Goal: Transaction & Acquisition: Book appointment/travel/reservation

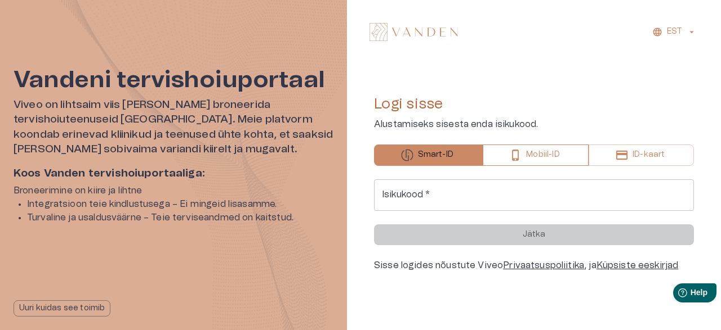
click at [522, 159] on button "Mobiil-ID" at bounding box center [536, 155] width 106 height 21
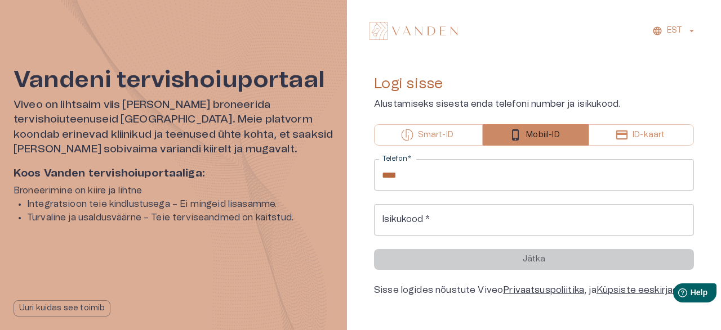
click at [499, 181] on input "****" at bounding box center [534, 175] width 320 height 32
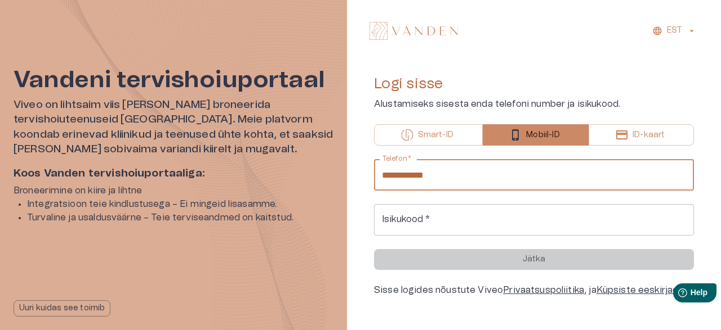
type input "**********"
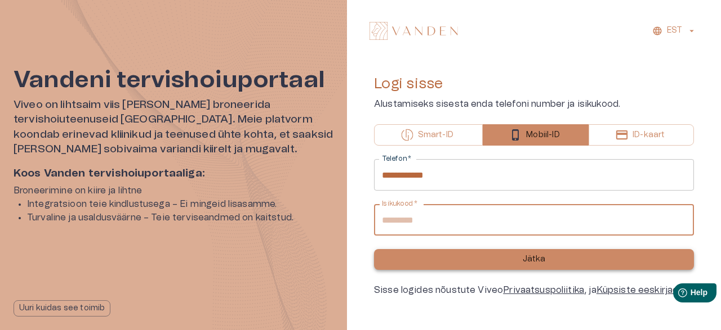
type input "**********"
click at [485, 269] on button "Jätka" at bounding box center [534, 259] width 320 height 21
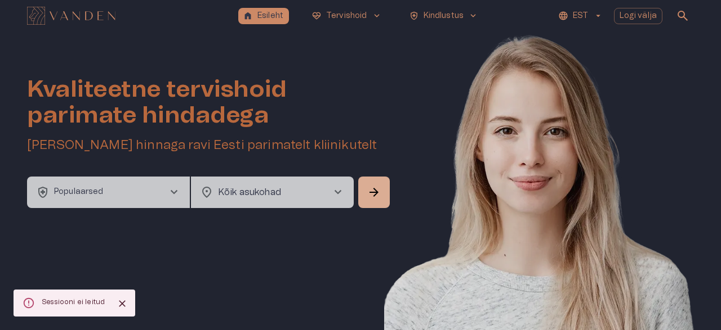
click at [583, 17] on p "EST" at bounding box center [580, 16] width 15 height 12
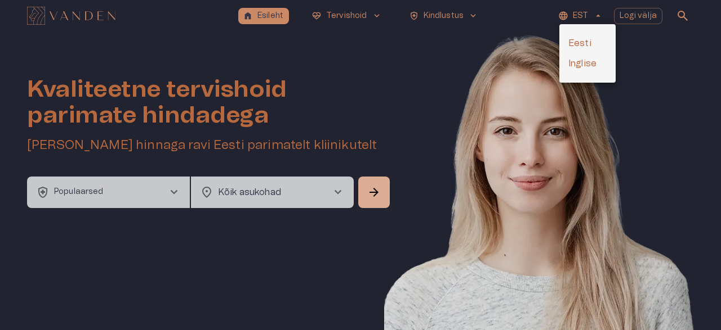
click at [585, 60] on li "Inglise" at bounding box center [587, 63] width 56 height 20
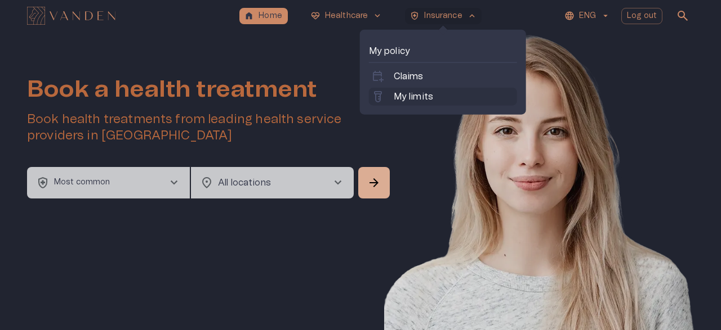
click at [424, 92] on p "My limits" at bounding box center [413, 97] width 39 height 14
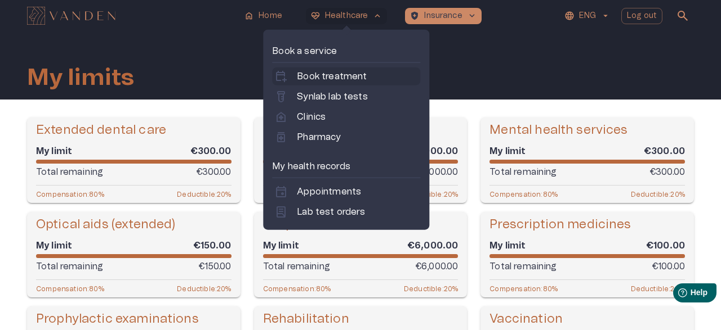
click at [356, 71] on p "Book treatment" at bounding box center [332, 77] width 70 height 14
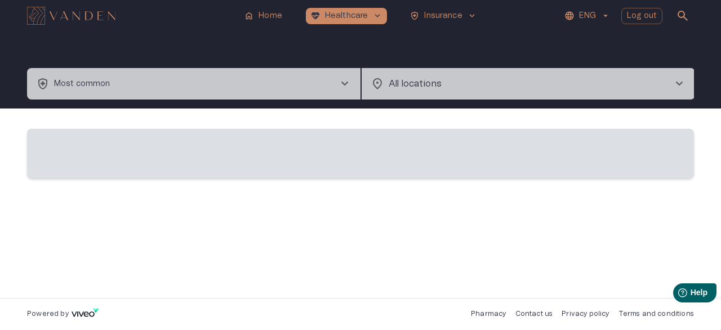
click at [408, 84] on body "home Home [MEDICAL_DATA]_heart Healthcare keyboard_arrow_down health_and_safety…" at bounding box center [360, 165] width 721 height 330
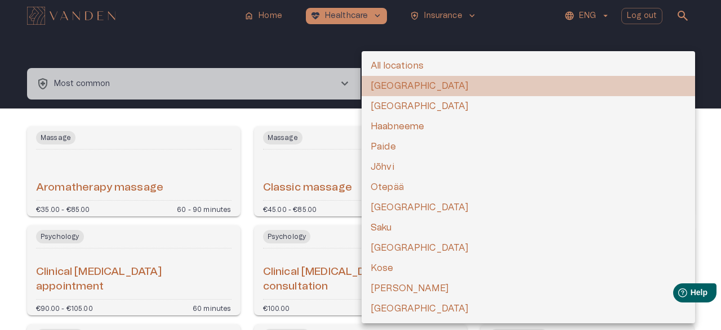
click at [411, 90] on li "[GEOGRAPHIC_DATA]" at bounding box center [527, 86] width 333 height 20
type input "**********"
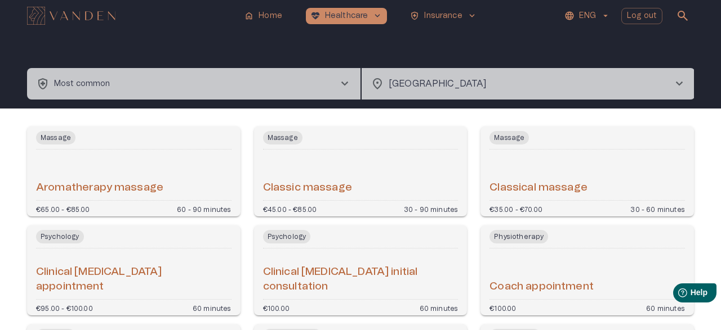
click at [74, 88] on p "Most common" at bounding box center [82, 84] width 56 height 12
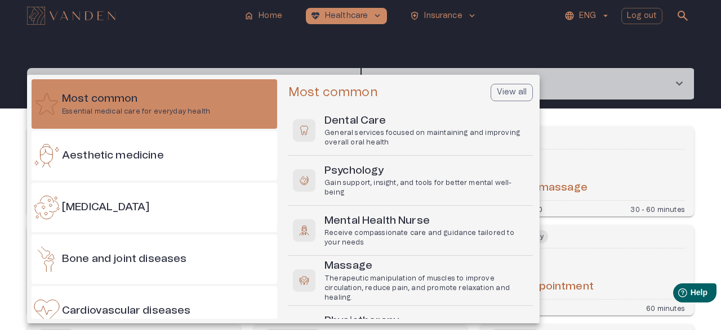
click at [717, 156] on div at bounding box center [360, 165] width 721 height 330
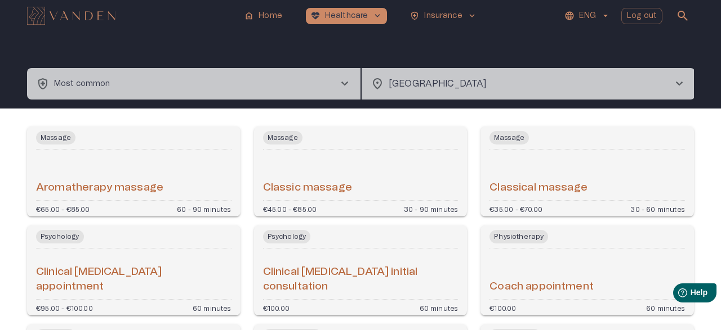
click at [229, 94] on button "health_and_safety Most common chevron_right" at bounding box center [193, 84] width 333 height 32
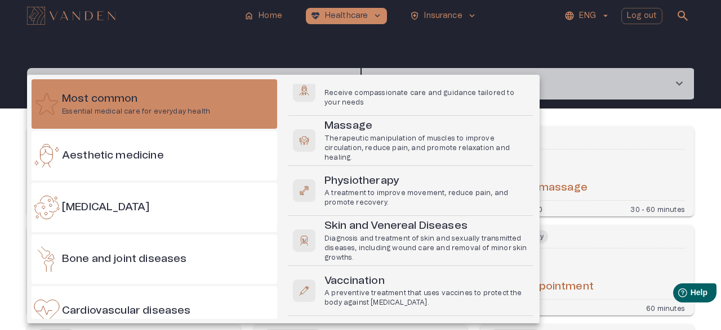
click at [389, 42] on div at bounding box center [360, 165] width 721 height 330
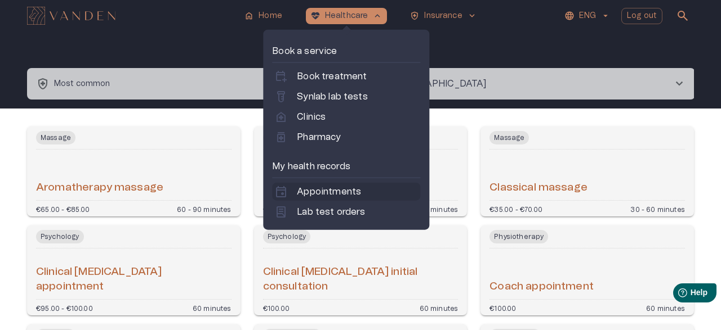
click at [326, 190] on p "Appointments" at bounding box center [329, 192] width 64 height 14
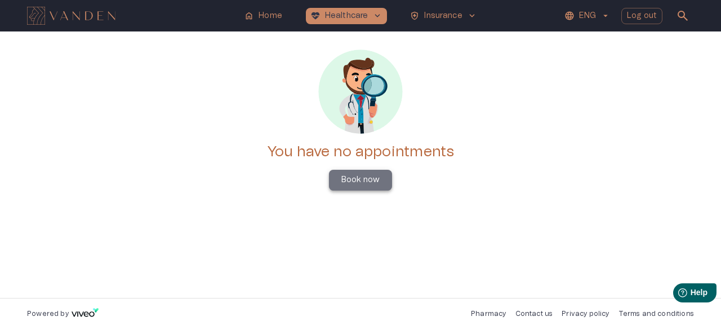
click at [342, 181] on p "Book now" at bounding box center [360, 181] width 38 height 12
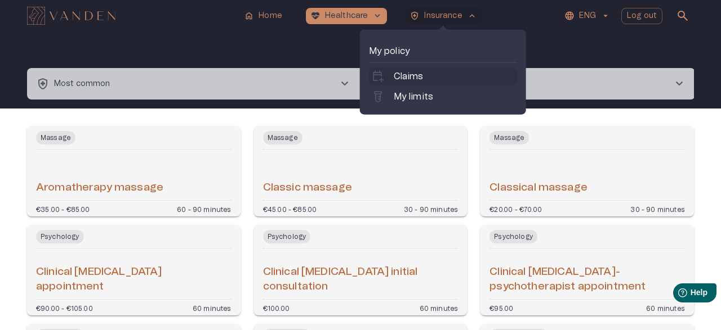
click at [423, 74] on link "calendar_add_on Claims" at bounding box center [443, 77] width 144 height 14
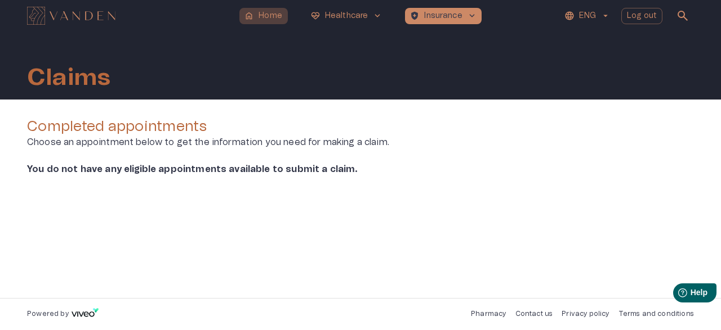
click at [281, 12] on p "Home" at bounding box center [270, 16] width 24 height 12
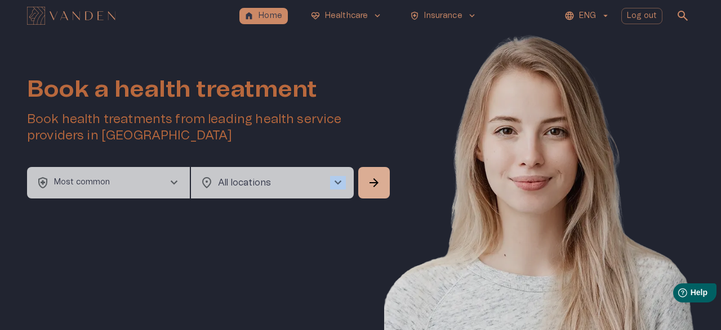
drag, startPoint x: 716, startPoint y: 115, endPoint x: 720, endPoint y: 195, distance: 80.6
click at [720, 195] on html "home Home [MEDICAL_DATA]_heart Healthcare keyboard_arrow_down health_and_safety…" at bounding box center [360, 165] width 721 height 330
click at [684, 297] on icon "Help" at bounding box center [682, 294] width 10 height 10
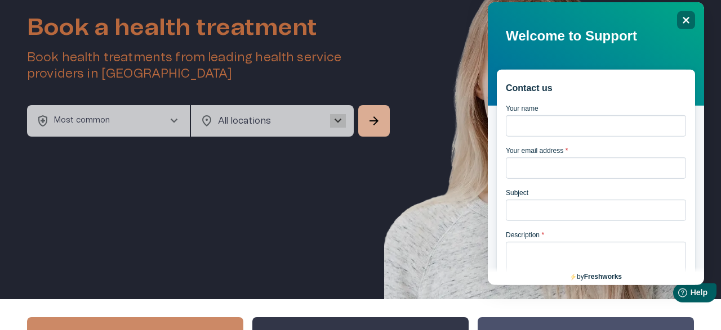
scroll to position [50, 0]
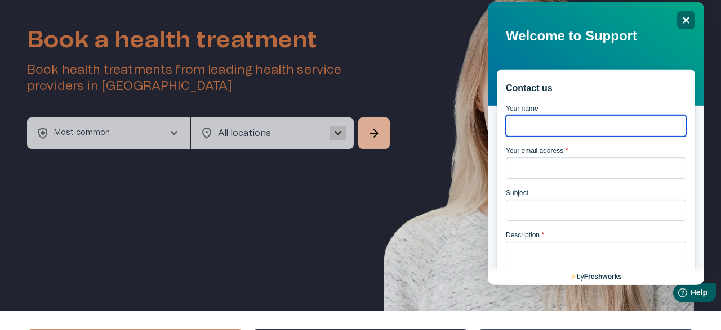
click at [565, 131] on input "Your name" at bounding box center [596, 125] width 180 height 21
type input "*****"
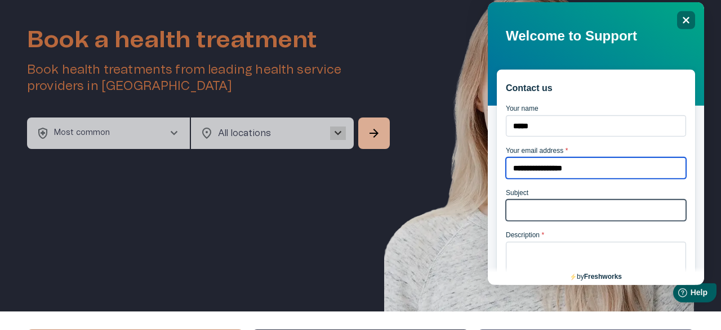
type input "**********"
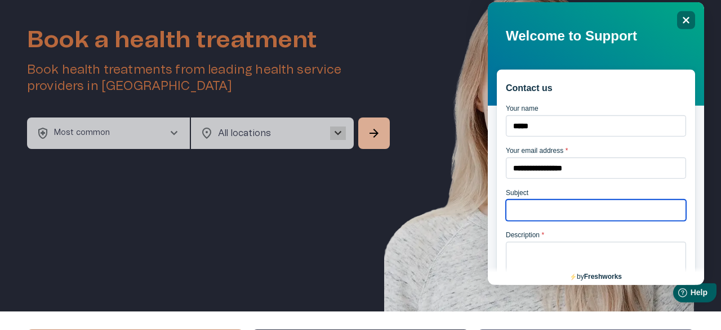
click at [551, 216] on input "Subject" at bounding box center [596, 209] width 180 height 21
drag, startPoint x: 1191, startPoint y: 130, endPoint x: 695, endPoint y: 154, distance: 496.6
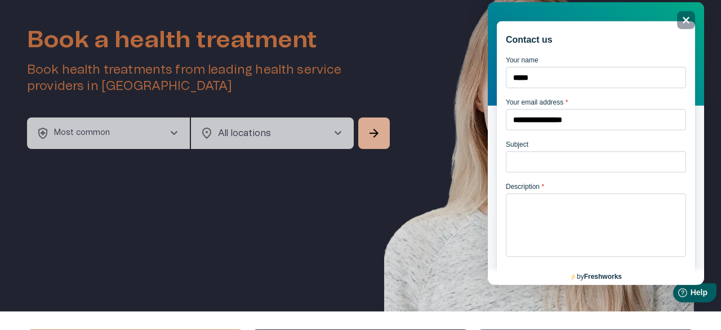
scroll to position [56, 0]
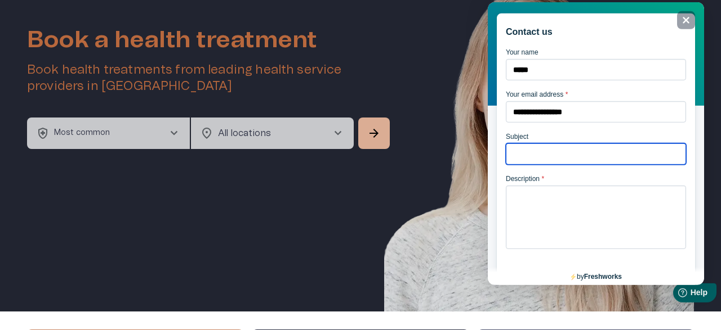
click at [610, 158] on input "Subject" at bounding box center [596, 153] width 180 height 21
type input "**********"
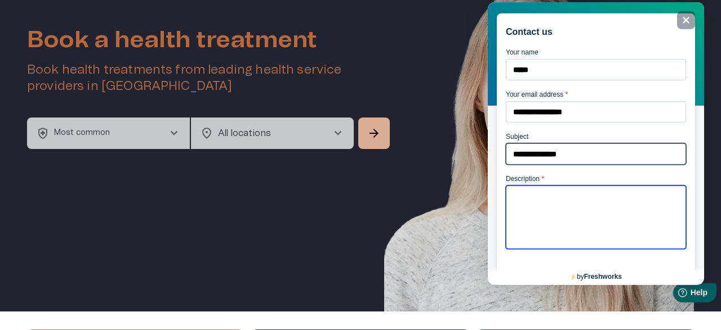
type textarea "*"
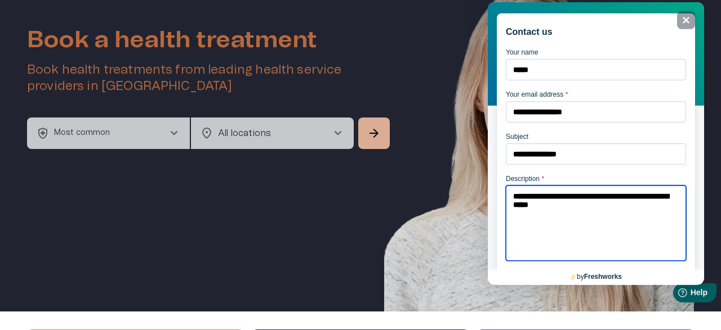
click at [559, 212] on textarea "**********" at bounding box center [596, 222] width 180 height 75
drag, startPoint x: 577, startPoint y: 203, endPoint x: 587, endPoint y: 219, distance: 18.9
click at [587, 219] on textarea "**********" at bounding box center [596, 222] width 180 height 75
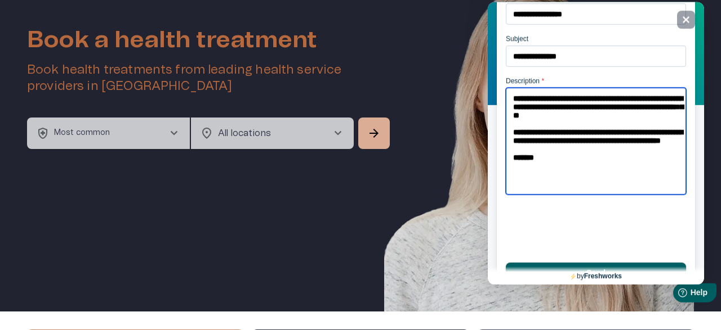
scroll to position [135, 0]
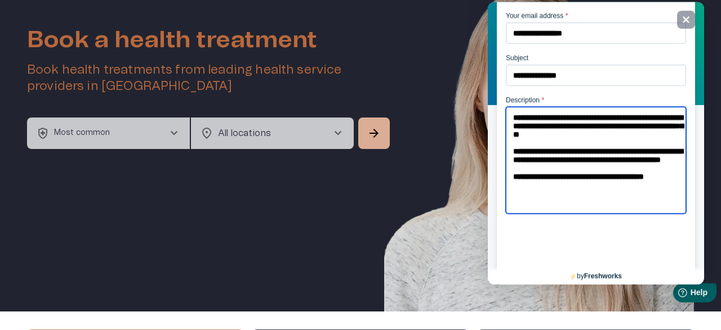
click at [652, 144] on textarea "**********" at bounding box center [596, 159] width 180 height 107
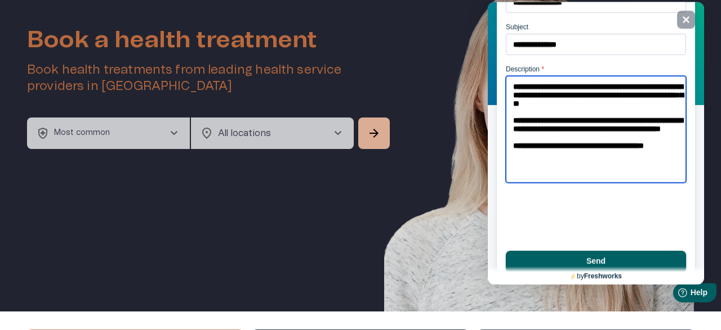
scroll to position [176, 0]
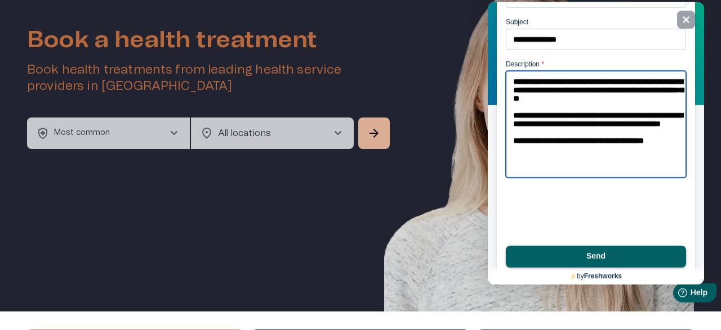
click at [680, 172] on textarea "**********" at bounding box center [596, 123] width 180 height 107
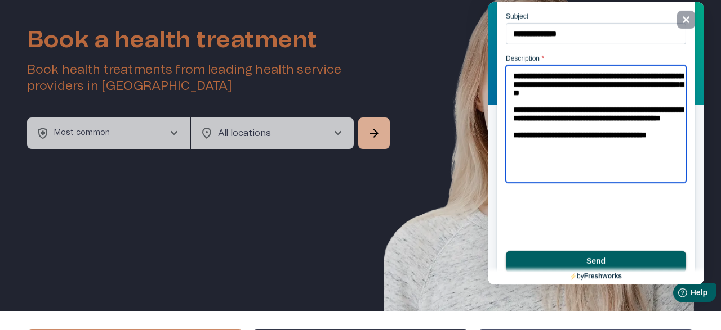
scroll to position [135, 0]
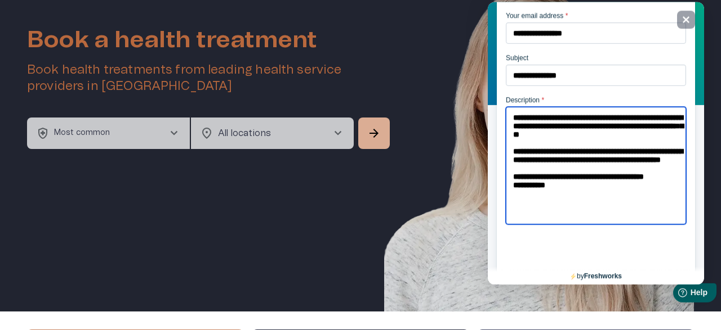
type textarea "**********"
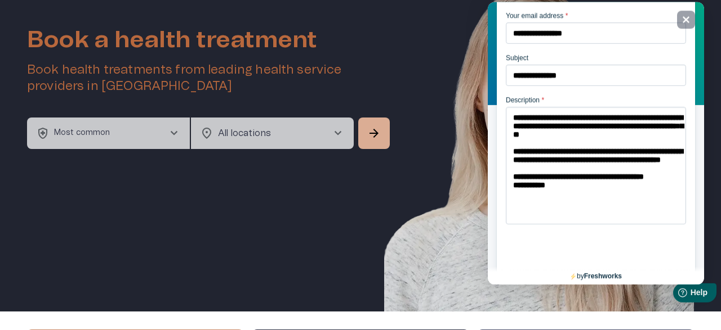
click at [522, 267] on div "by Freshworks" at bounding box center [596, 275] width 216 height 18
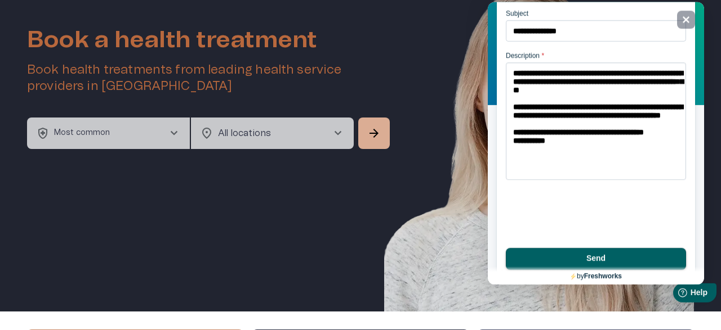
scroll to position [187, 0]
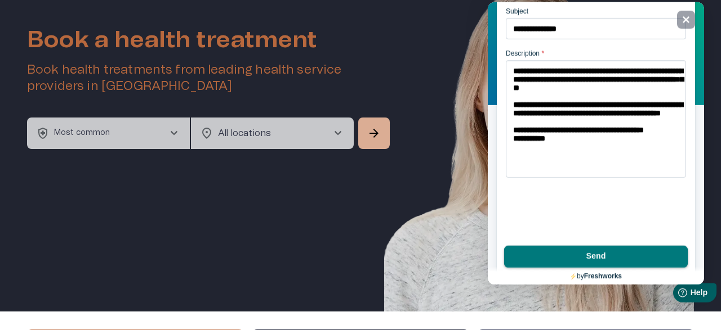
click at [633, 258] on button "Send" at bounding box center [596, 256] width 184 height 23
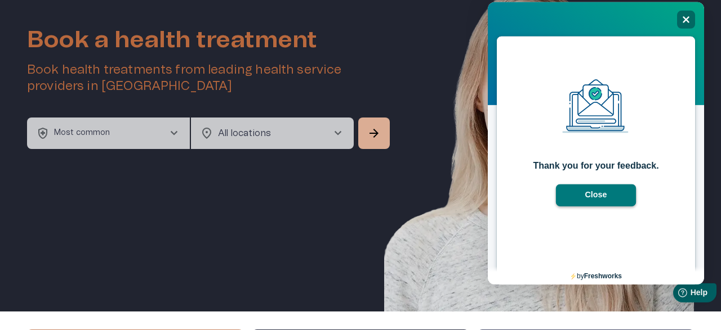
click at [597, 199] on button "Close" at bounding box center [596, 195] width 81 height 23
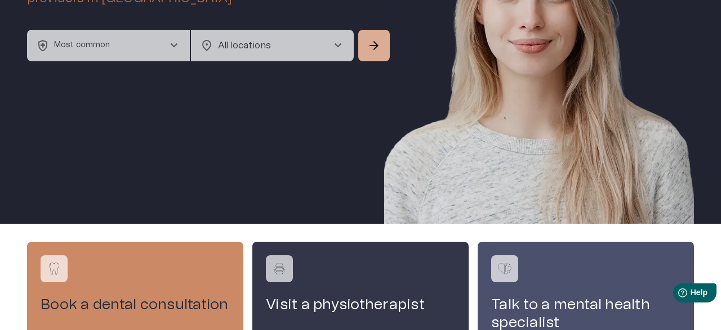
scroll to position [70, 0]
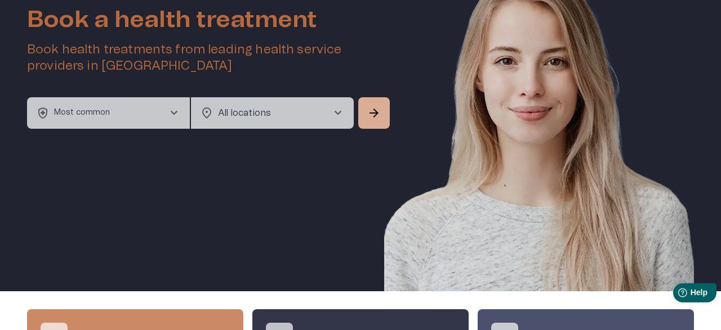
click at [142, 112] on button "health_and_safety Most common chevron_right" at bounding box center [108, 113] width 163 height 32
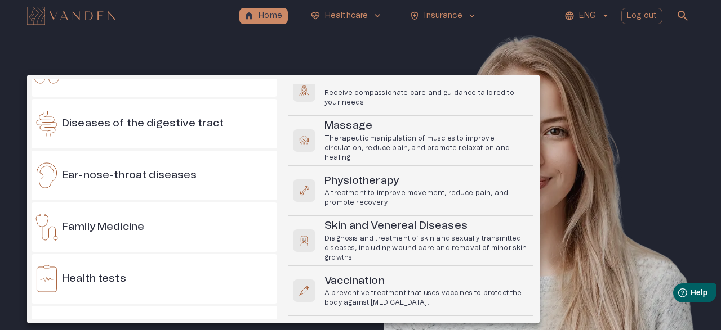
scroll to position [399, 0]
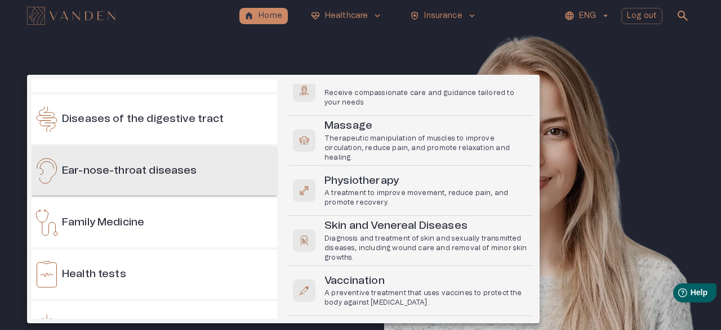
click at [173, 175] on h6 "Ear-nose-throat diseases" at bounding box center [129, 171] width 135 height 15
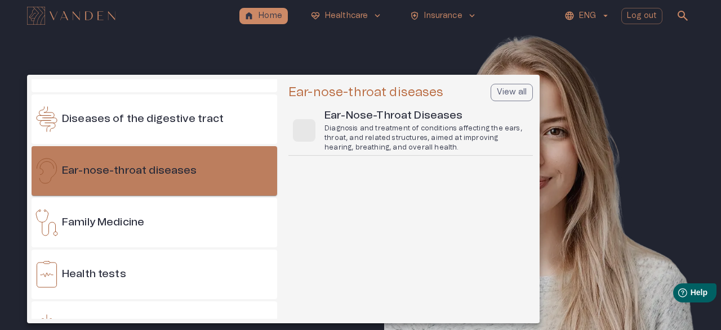
scroll to position [0, 0]
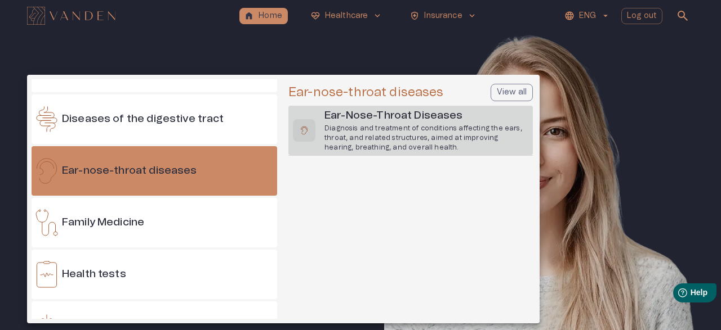
click at [354, 131] on p "Diagnosis and treatment of conditions affecting the ears, throat, and related s…" at bounding box center [426, 138] width 204 height 29
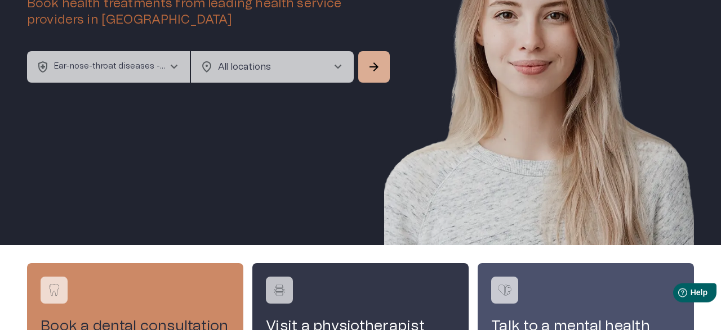
scroll to position [90, 0]
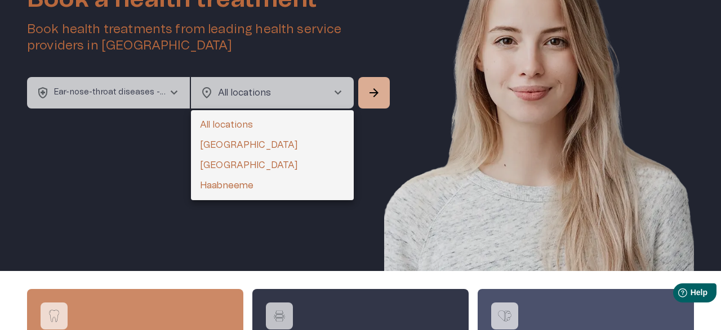
click at [315, 90] on body "home Home [MEDICAL_DATA]_heart Healthcare keyboard_arrow_down health_and_safety…" at bounding box center [360, 75] width 721 height 330
click at [267, 139] on li "[GEOGRAPHIC_DATA]" at bounding box center [272, 145] width 163 height 20
type input "**********"
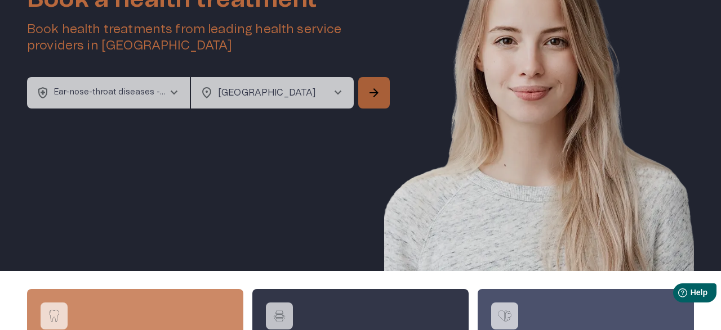
click at [381, 88] on button "arrow_forward" at bounding box center [374, 93] width 32 height 32
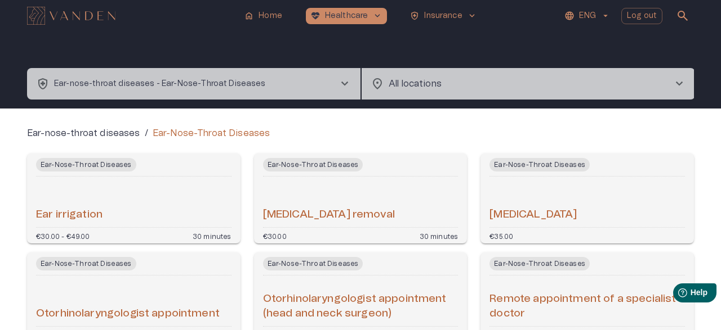
click at [365, 193] on div "[MEDICAL_DATA] removal" at bounding box center [360, 202] width 195 height 42
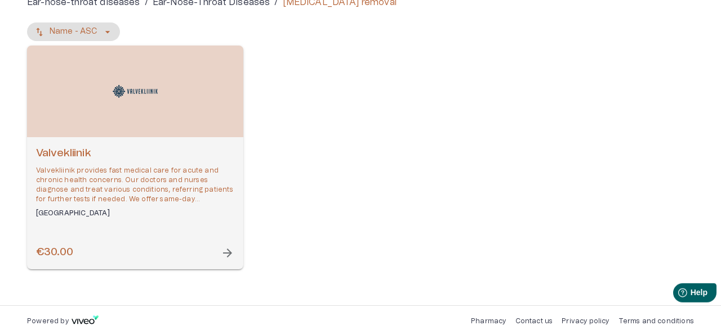
scroll to position [127, 0]
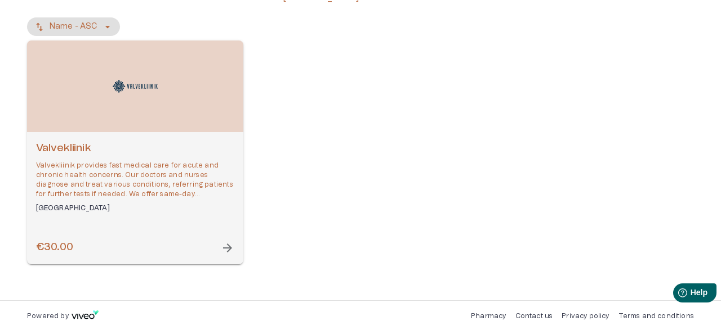
click at [226, 248] on span "arrow_forward" at bounding box center [228, 249] width 14 height 14
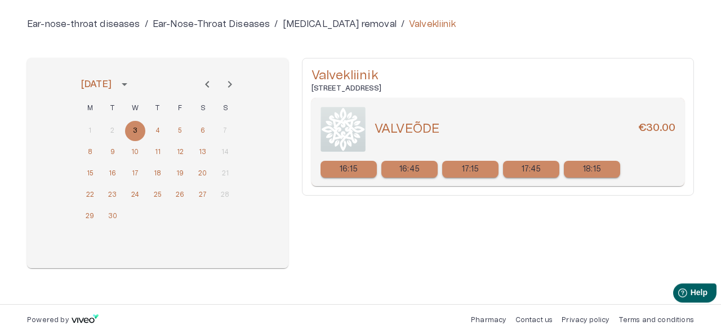
scroll to position [104, 0]
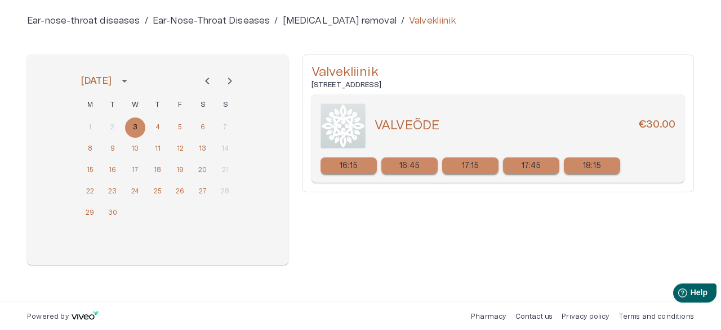
click at [418, 81] on h6 "[STREET_ADDRESS]" at bounding box center [497, 86] width 373 height 10
click at [350, 87] on h6 "[STREET_ADDRESS]" at bounding box center [497, 86] width 373 height 10
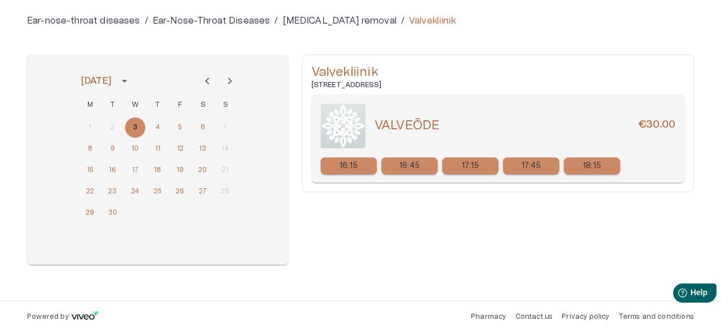
click at [350, 87] on h6 "[STREET_ADDRESS]" at bounding box center [497, 86] width 373 height 10
click at [569, 166] on div "18:15" at bounding box center [592, 166] width 56 height 17
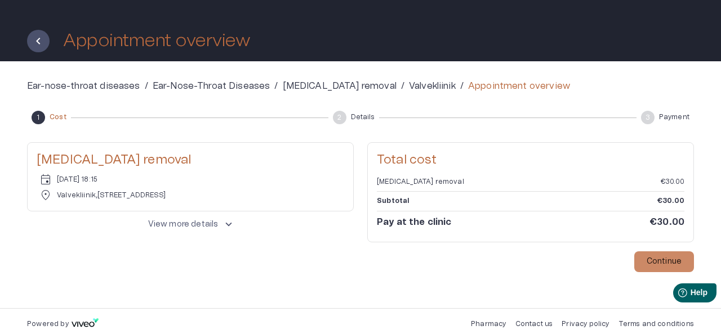
scroll to position [47, 0]
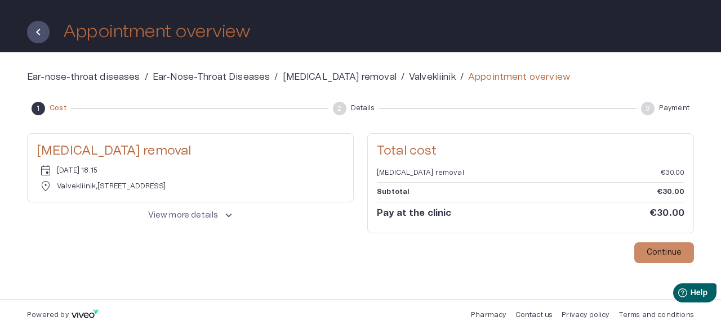
click at [217, 217] on button "View more details keyboard_arrow_up" at bounding box center [190, 215] width 327 height 21
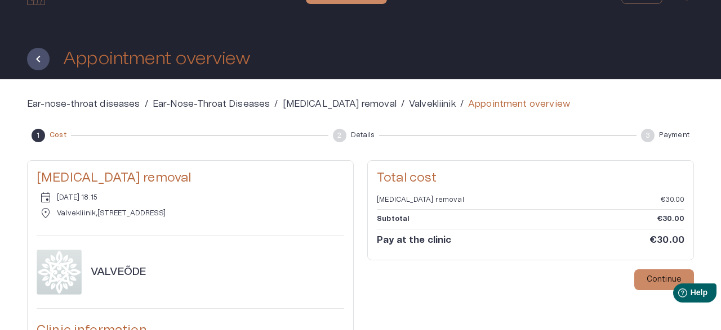
scroll to position [17, 0]
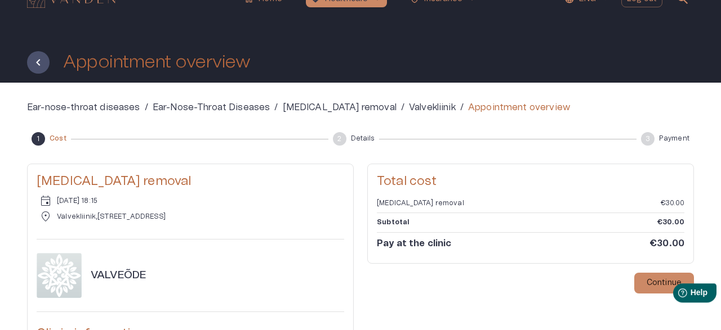
click at [294, 110] on p "[MEDICAL_DATA] removal" at bounding box center [340, 108] width 114 height 14
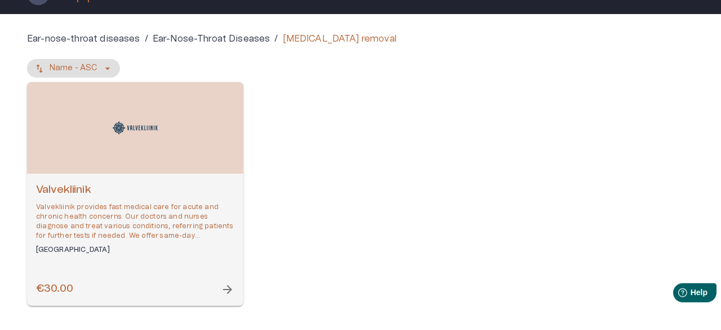
scroll to position [65, 0]
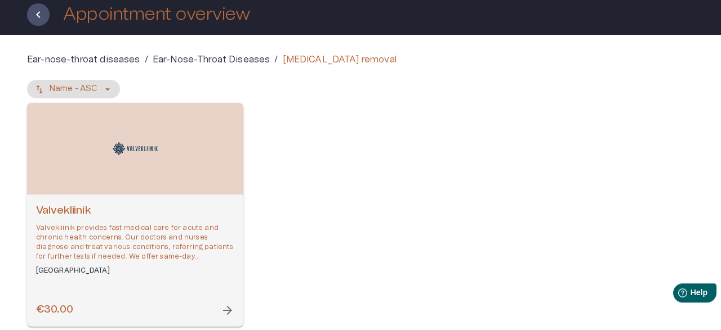
click at [139, 227] on p "Valvekliinik provides fast medical care for acute and chronic health concerns. …" at bounding box center [135, 243] width 198 height 39
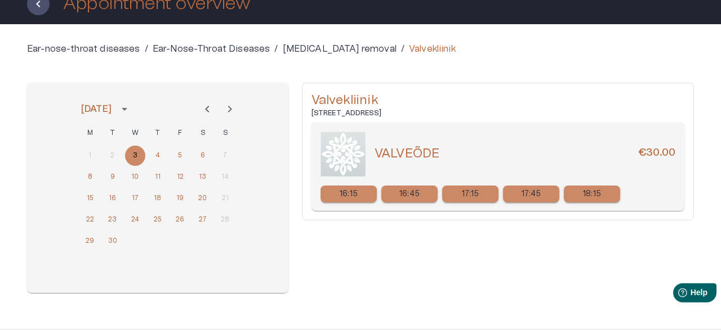
scroll to position [98, 0]
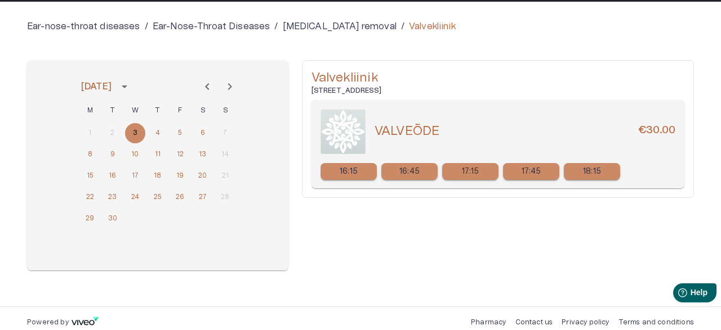
click at [373, 89] on h6 "[STREET_ADDRESS]" at bounding box center [497, 91] width 373 height 10
click at [516, 45] on div "Ear-nose-throat diseases / Ear-Nose-Throat Diseases / [MEDICAL_DATA] removal / …" at bounding box center [360, 154] width 667 height 269
